Goal: Information Seeking & Learning: Find specific fact

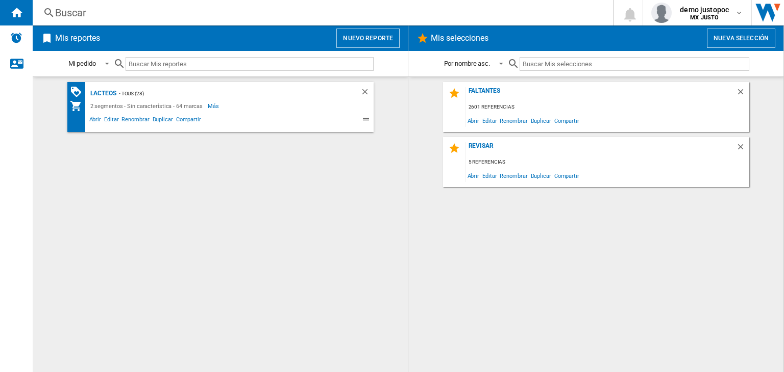
click at [217, 13] on div "Buscar" at bounding box center [320, 13] width 531 height 14
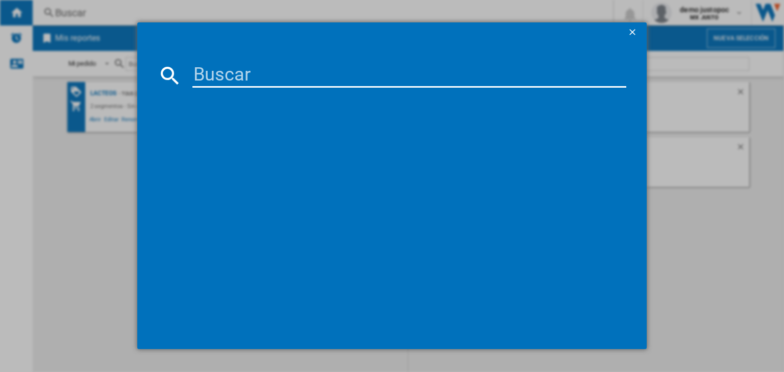
click at [262, 74] on input at bounding box center [409, 75] width 434 height 24
paste input "[PERSON_NAME] CHERUB ROSE OF SYRAH 2015 0.75L"
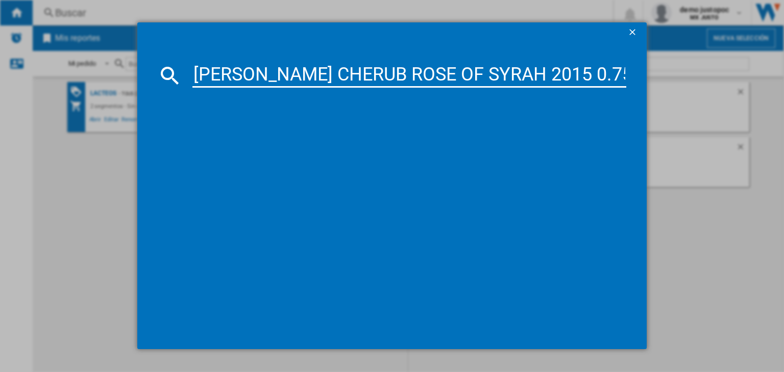
type input "[PERSON_NAME] CHERUB ROSE OF SYRAH 2015 0.75L"
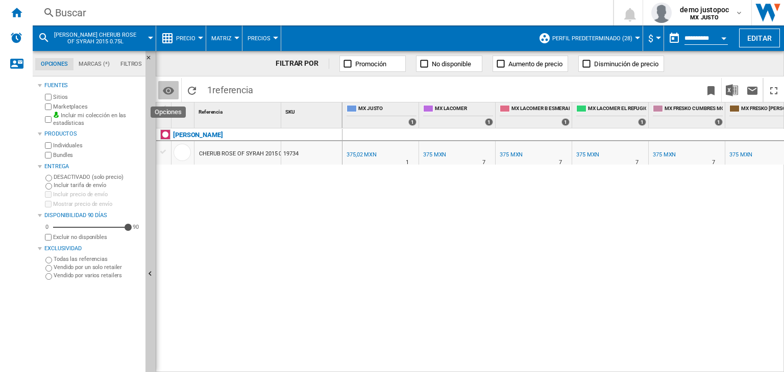
click at [169, 93] on md-icon "Opciones" at bounding box center [168, 91] width 12 height 12
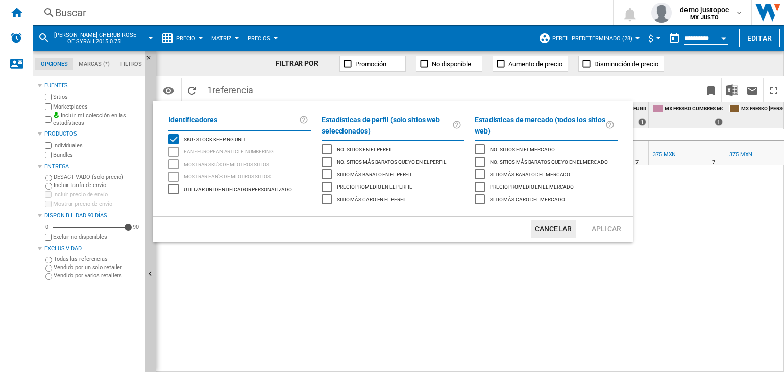
click at [232, 153] on span "EAN - European Article Numbering" at bounding box center [229, 150] width 90 height 7
click at [257, 194] on div "Utilizar un identificador personalizado" at bounding box center [236, 189] width 111 height 10
click at [594, 231] on button "Aplicar" at bounding box center [606, 229] width 45 height 19
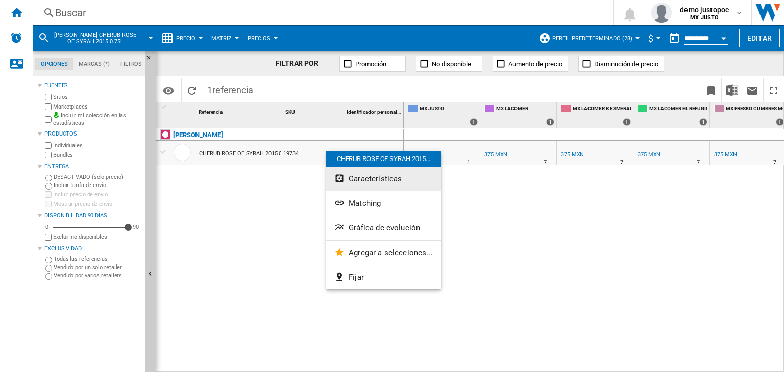
click at [361, 188] on button "Características" at bounding box center [383, 179] width 115 height 24
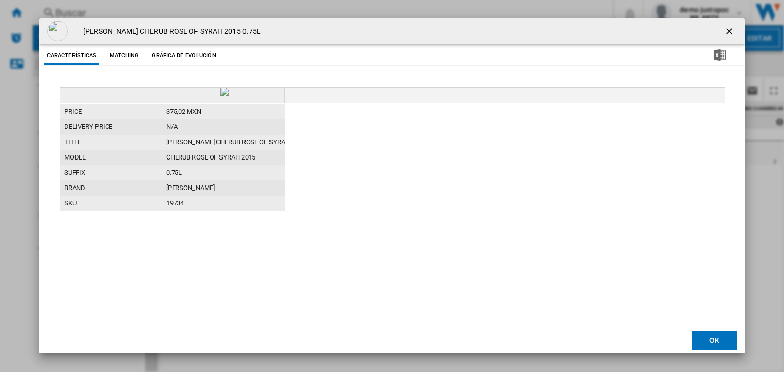
click at [120, 29] on h4 "[PERSON_NAME] CHERUB ROSE OF SYRAH 2015 0.75L" at bounding box center [169, 32] width 183 height 10
click at [120, 54] on button "Matching" at bounding box center [124, 55] width 45 height 18
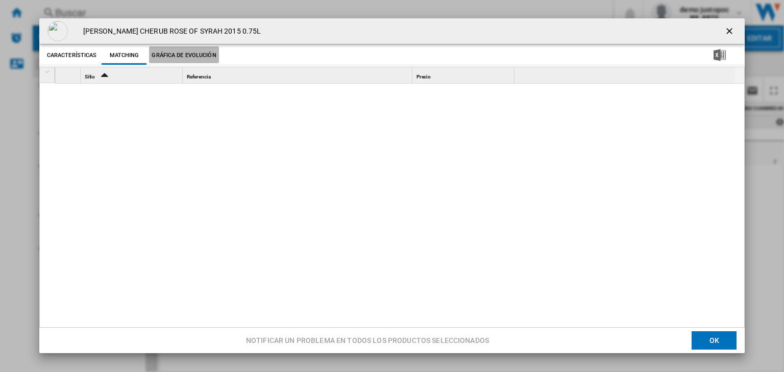
click at [171, 52] on button "Gráfica de evolución" at bounding box center [183, 55] width 69 height 18
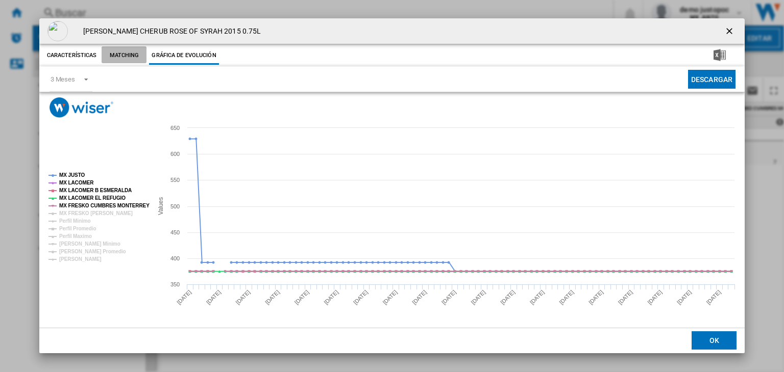
click at [105, 59] on button "Matching" at bounding box center [124, 55] width 45 height 18
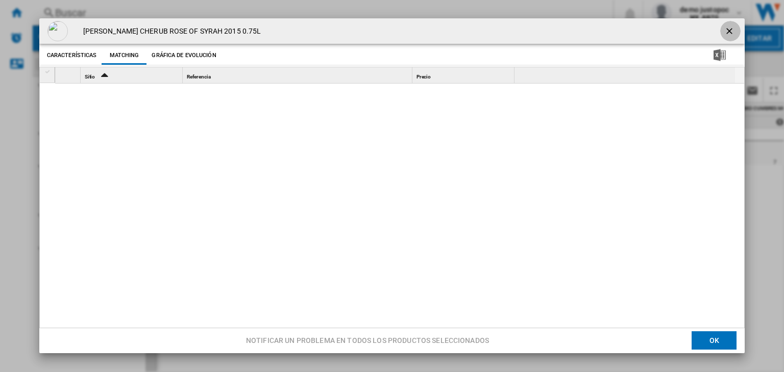
click at [724, 28] on ng-md-icon "getI18NText('BUTTONS.CLOSE_DIALOG')" at bounding box center [730, 32] width 12 height 12
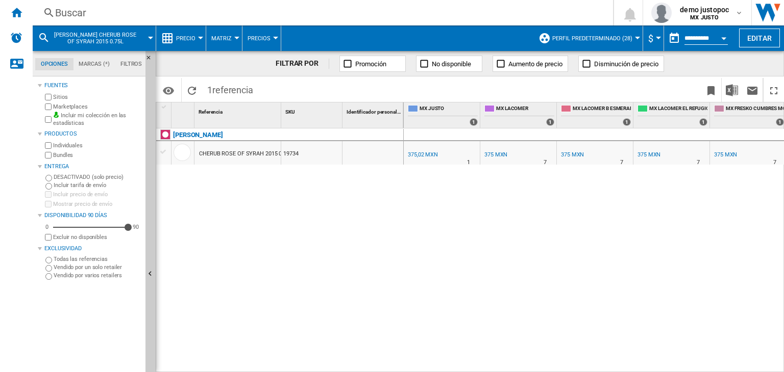
click at [624, 37] on span "Perfil predeterminado (28)" at bounding box center [592, 38] width 80 height 7
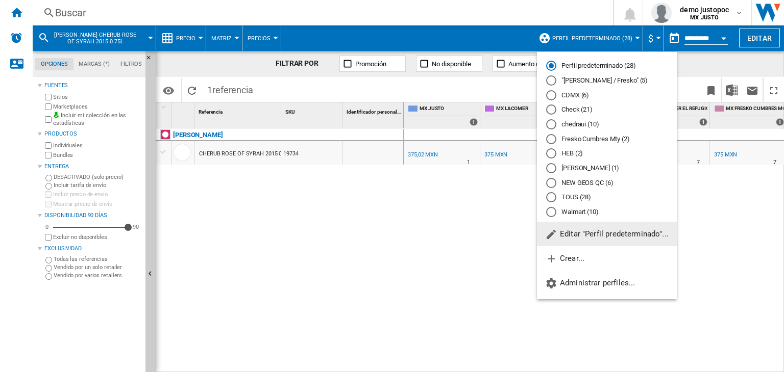
click at [470, 215] on md-backdrop at bounding box center [392, 186] width 784 height 372
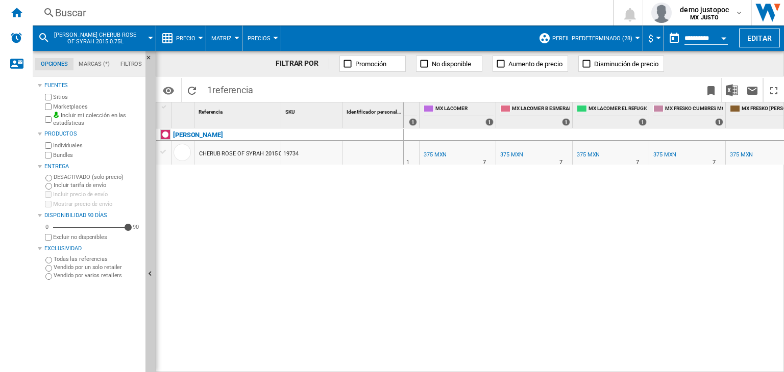
scroll to position [0, 78]
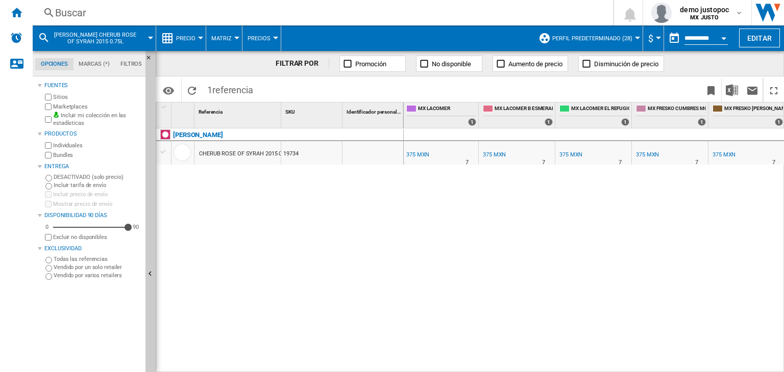
click at [768, 108] on span "MX FRESKO [PERSON_NAME]" at bounding box center [753, 109] width 59 height 9
